Goal: Navigation & Orientation: Understand site structure

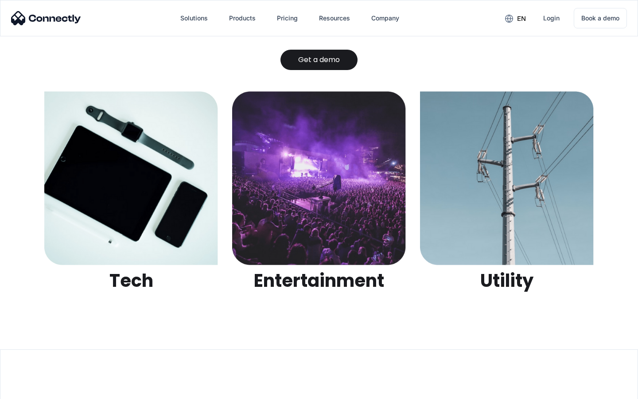
scroll to position [2797, 0]
